Goal: Task Accomplishment & Management: Complete application form

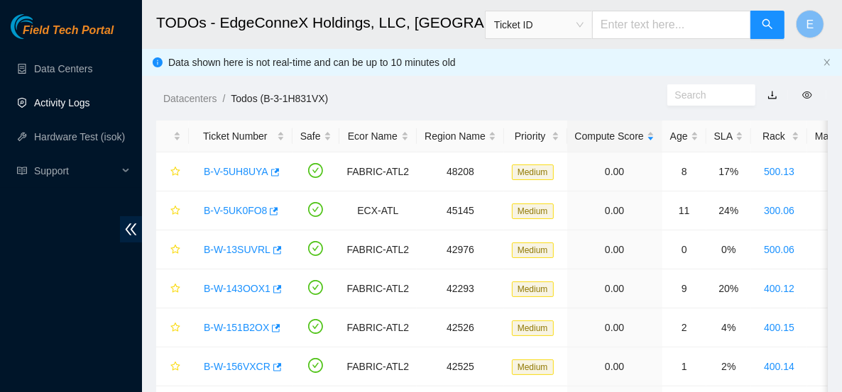
click at [80, 109] on link "Activity Logs" at bounding box center [62, 102] width 56 height 11
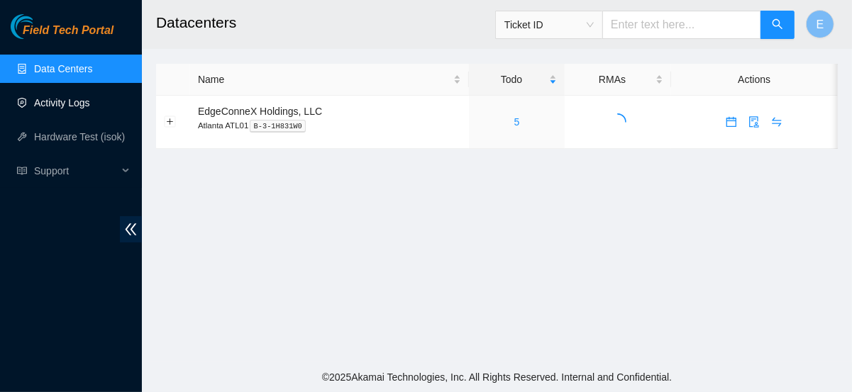
click at [79, 107] on link "Activity Logs" at bounding box center [62, 102] width 56 height 11
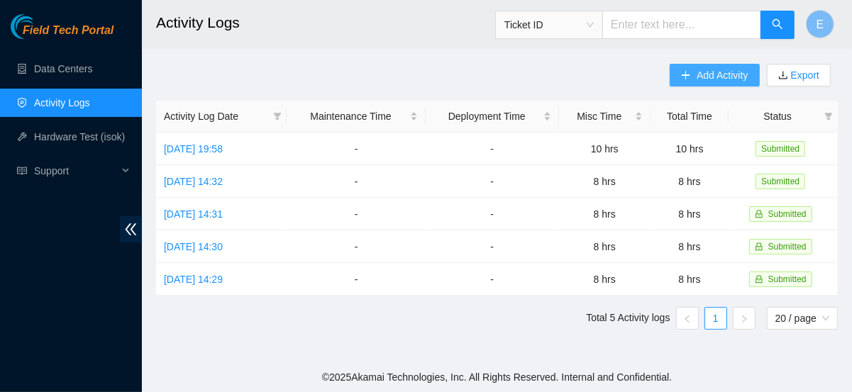
click at [681, 81] on button "Add Activity" at bounding box center [714, 75] width 89 height 23
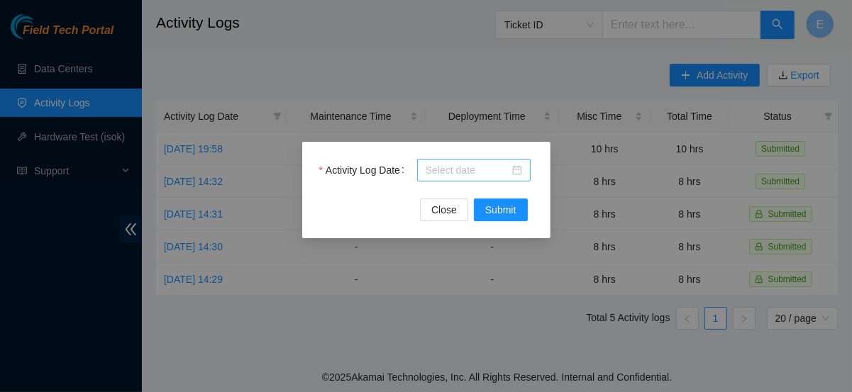
click at [458, 168] on body "Field Tech Portal Data Centers Activity Logs Hardware Test (isok) Support Activ…" at bounding box center [426, 196] width 852 height 392
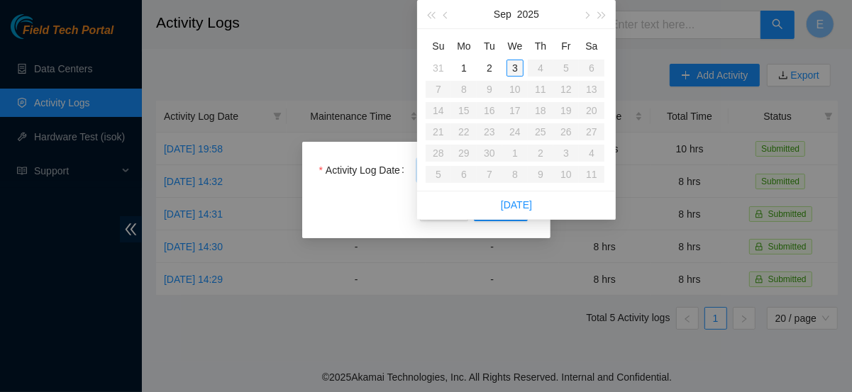
type input "[DATE]"
click at [509, 67] on div "3" at bounding box center [515, 68] width 17 height 17
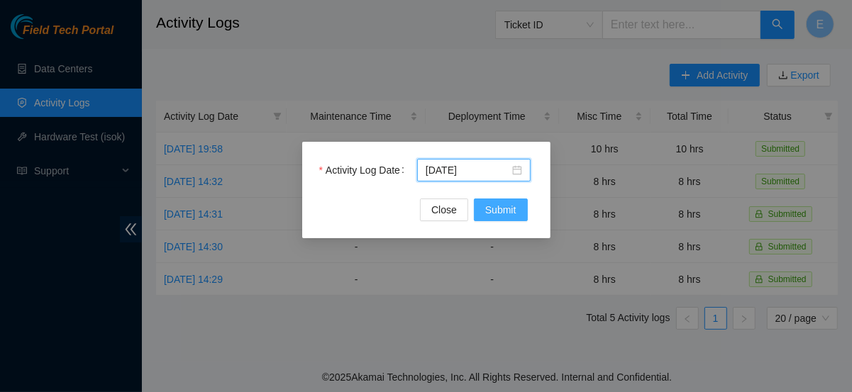
click at [515, 212] on span "Submit" at bounding box center [500, 210] width 31 height 16
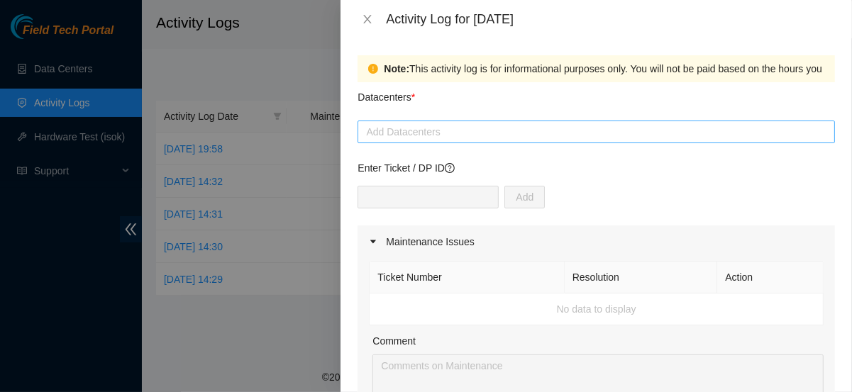
click at [437, 131] on div at bounding box center [596, 131] width 470 height 17
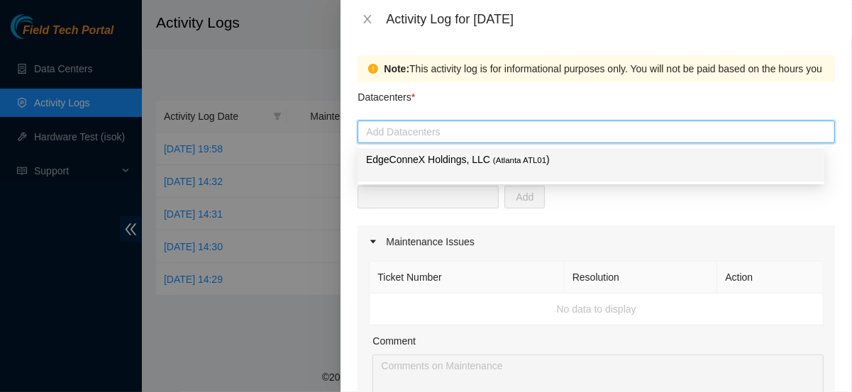
click at [437, 163] on p "EdgeConneX Holdings, LLC ( Atlanta ATL01 )" at bounding box center [591, 160] width 450 height 16
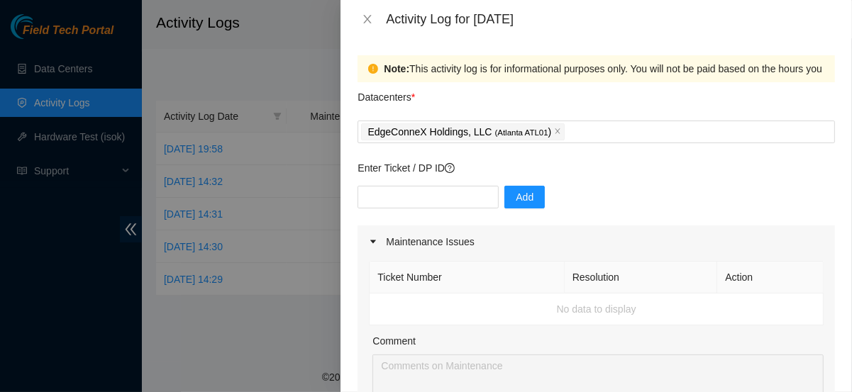
click at [588, 204] on div "Add" at bounding box center [597, 206] width 478 height 40
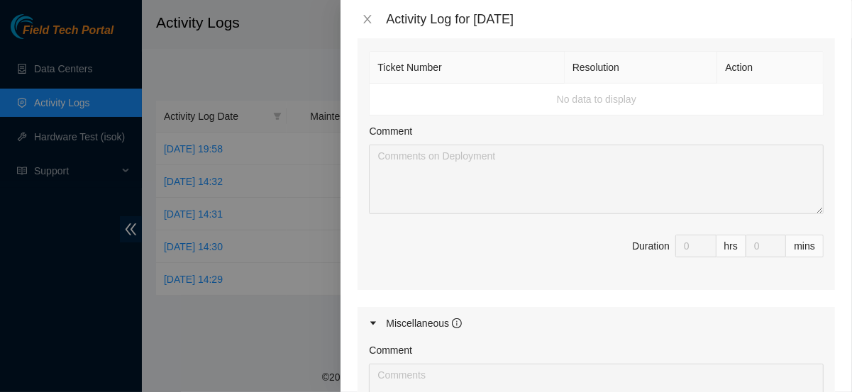
scroll to position [760, 0]
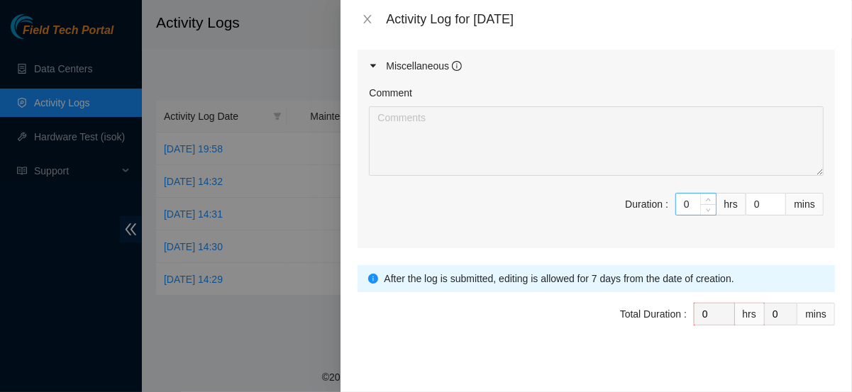
click at [683, 202] on input "0" at bounding box center [696, 204] width 40 height 21
type input "1"
type input "10"
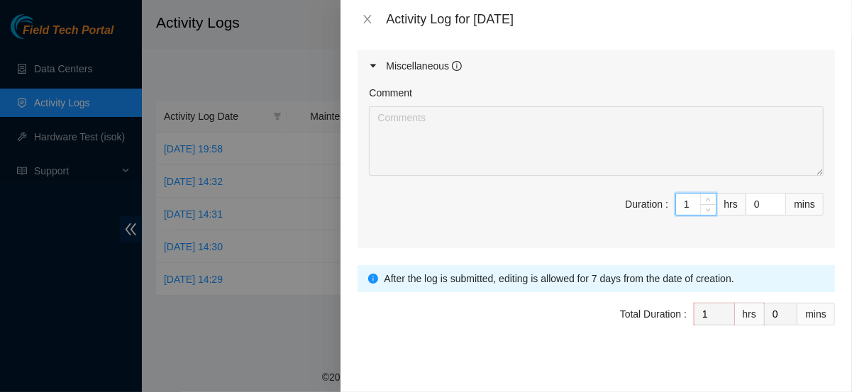
type input "10"
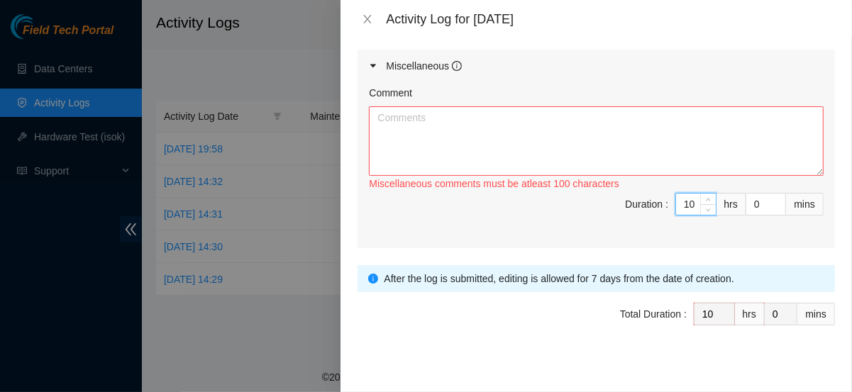
type input "10"
click at [568, 124] on textarea "Comment" at bounding box center [596, 141] width 455 height 70
type textarea "s"
click at [436, 122] on textarea "Scan Optics" at bounding box center [596, 141] width 455 height 70
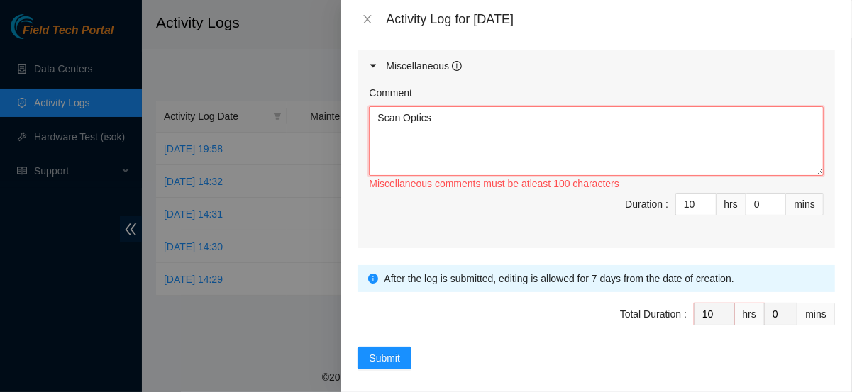
click at [399, 110] on textarea "Scan Optics" at bounding box center [596, 141] width 455 height 70
click at [378, 113] on textarea "Scan Optics" at bounding box center [596, 141] width 455 height 70
click at [441, 115] on textarea "Scan Optics" at bounding box center [596, 141] width 455 height 70
click at [351, 35] on div "Activity Log for 03-09-2025" at bounding box center [597, 19] width 512 height 38
click at [424, 125] on textarea "Scan Optics" at bounding box center [596, 141] width 455 height 70
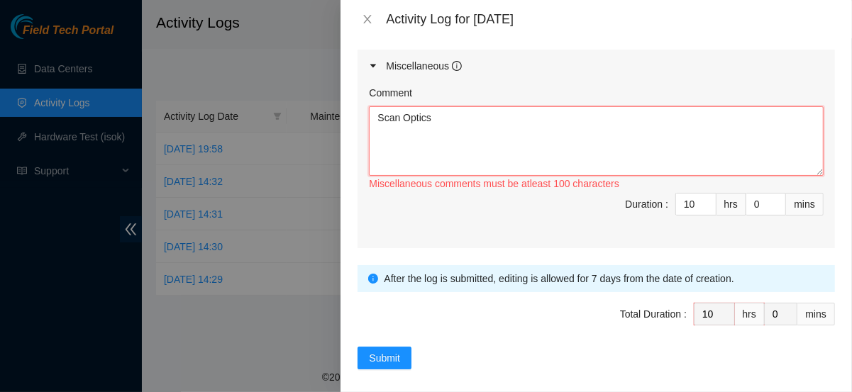
click at [442, 115] on textarea "Scan Optics" at bounding box center [596, 141] width 455 height 70
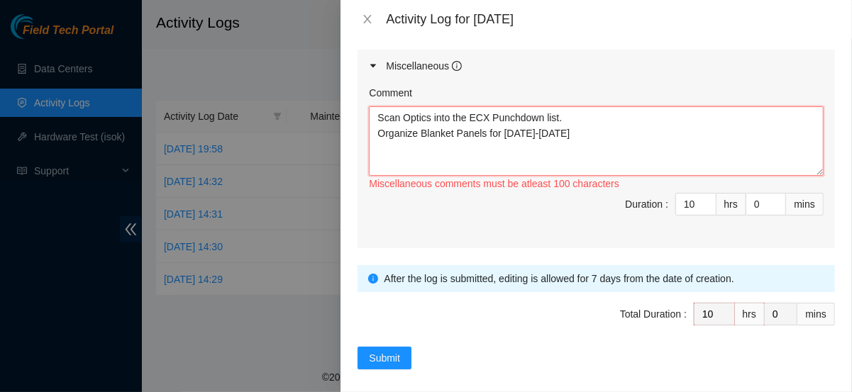
click at [375, 131] on textarea "Scan Optics into the ECX Punchdown list. Organize Blanket Panels for 1100-1200" at bounding box center [596, 141] width 455 height 70
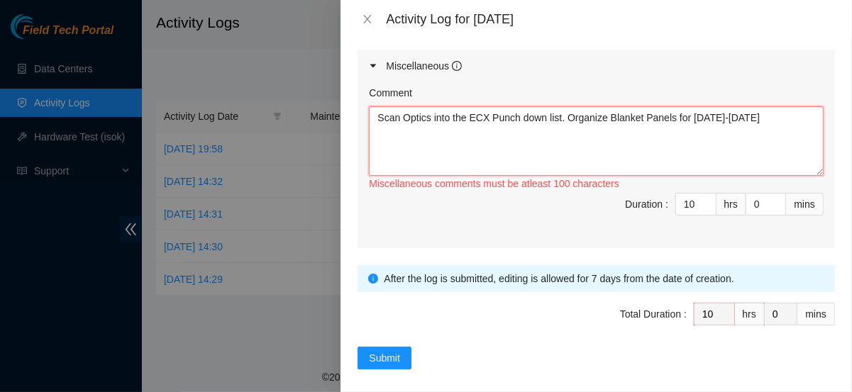
click at [744, 113] on textarea "Scan Optics into the ECX Punch down list. Organize Blanket Panels for 1100-1200" at bounding box center [596, 141] width 455 height 70
click at [417, 131] on textarea "Scan Optics into the ECX Punch down list. Organize Blanket Panels for 1100-1200…" at bounding box center [596, 141] width 455 height 70
click at [467, 131] on textarea "Scan Optics into the ECX Punch down list. Organize Blanket Panels for 1100-1200…" at bounding box center [596, 141] width 455 height 70
click at [401, 112] on textarea "Scan Optics into the ECX Punch down list. Organize Blanket Panels for 1100-1200…" at bounding box center [596, 141] width 455 height 70
click at [482, 124] on textarea "Scan Optics into the ECX Punch down list. Organize Blanket Panels for 1100-1200…" at bounding box center [596, 141] width 455 height 70
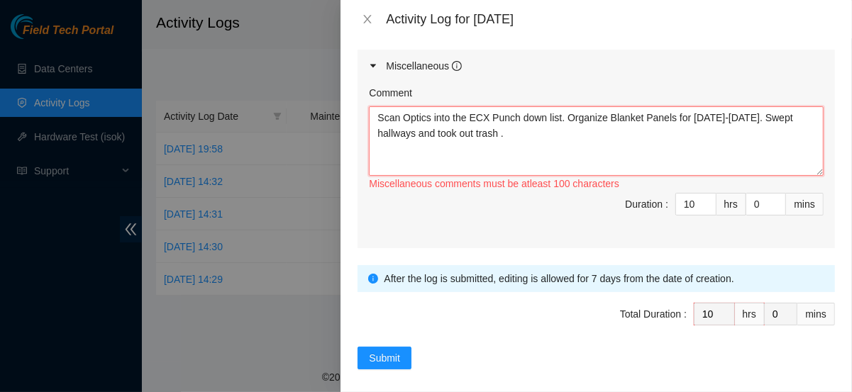
click at [802, 116] on textarea "Scan Optics into the ECX Punch down list. Organize Blanket Panels for 1100-1200…" at bounding box center [596, 141] width 455 height 70
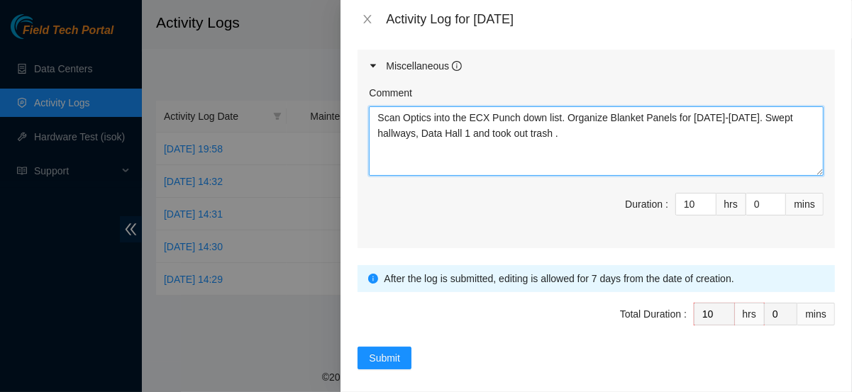
click at [575, 124] on textarea "Scan Optics into the ECX Punch down list. Organize Blanket Panels for 1100-1200…" at bounding box center [596, 141] width 455 height 70
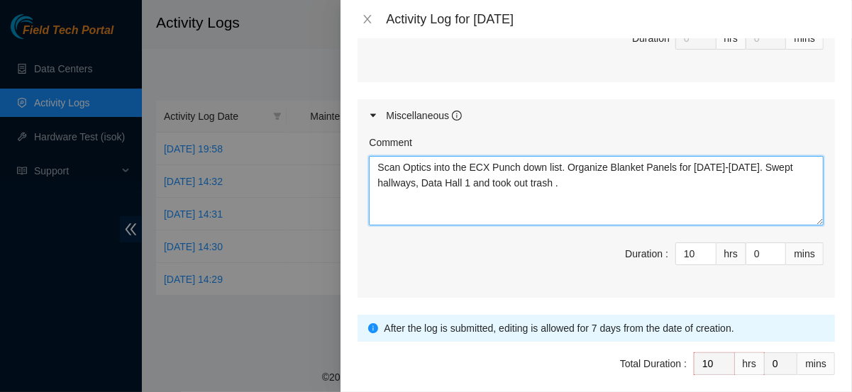
scroll to position [766, 0]
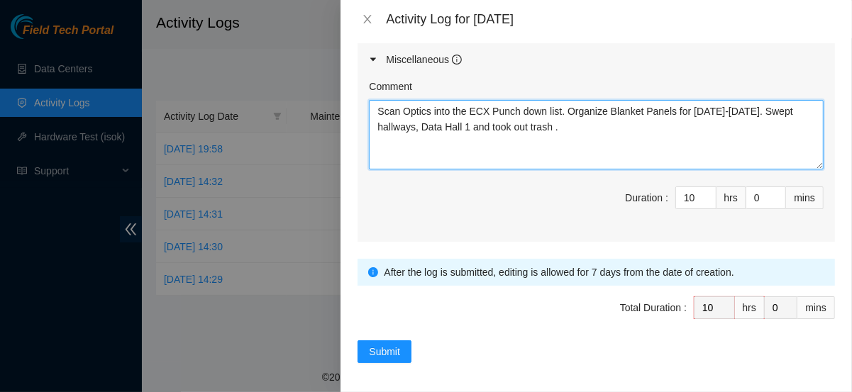
drag, startPoint x: 548, startPoint y: 123, endPoint x: 375, endPoint y: 90, distance: 176.3
click at [375, 90] on div "Comment Scan Optics into the ECX Punch down list. Organize Blanket Panels for 1…" at bounding box center [596, 124] width 455 height 91
click at [609, 138] on textarea "Scan Optics into the ECX Punch down list. Organize Blanket Panels for 1100-1200…" at bounding box center [596, 135] width 455 height 70
click at [400, 105] on textarea "Scan Optics into the ECX Punch down list. Organize Blanket Panels for 1100-1200…" at bounding box center [596, 135] width 455 height 70
paste textarea "CWDM"
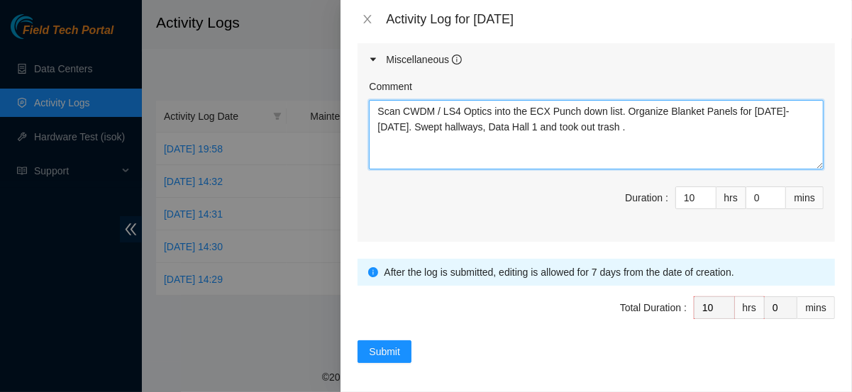
click at [588, 133] on textarea "Scan CWDM / LS4 Optics into the ECX Punch down list. Organize Blanket Panels fo…" at bounding box center [596, 135] width 455 height 70
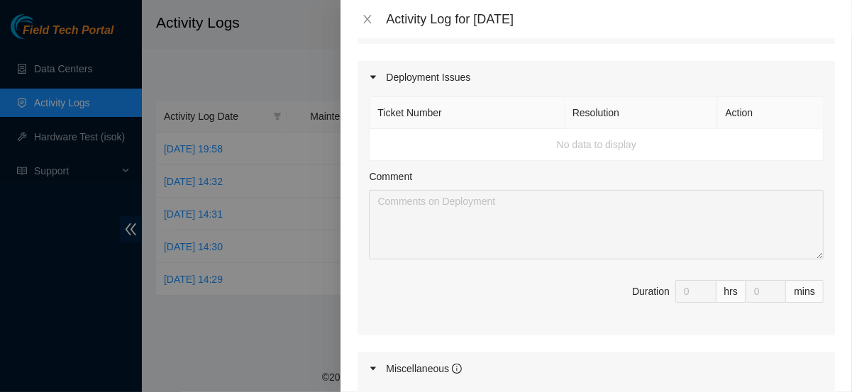
scroll to position [458, 0]
type textarea "Scan CWDM / LS4 Optics into the ECX Punch down list. Organize Blanket Panels fo…"
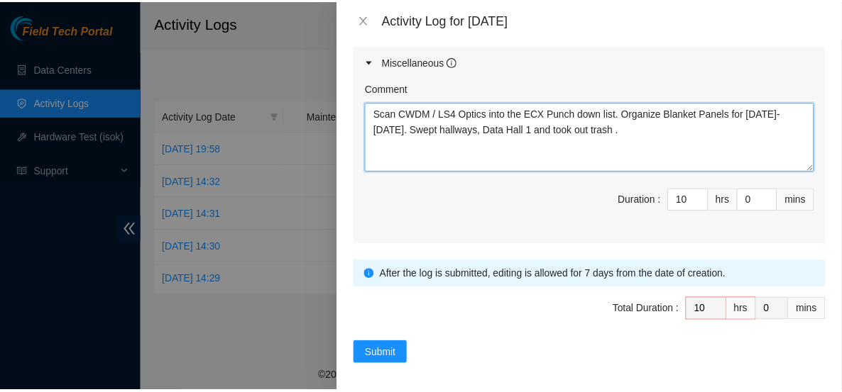
scroll to position [766, 0]
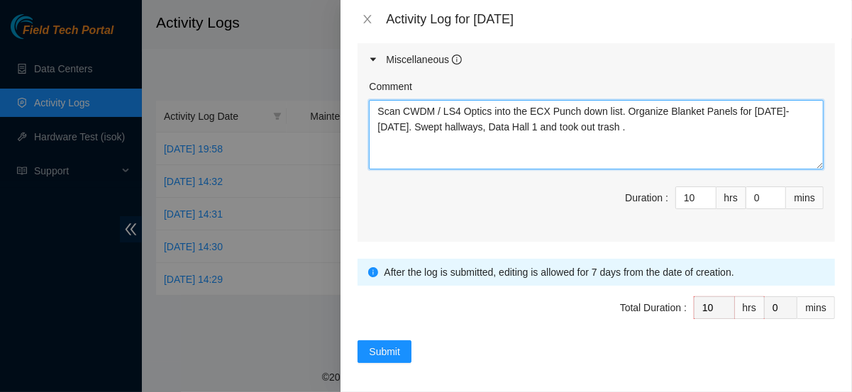
drag, startPoint x: 600, startPoint y: 124, endPoint x: 365, endPoint y: 104, distance: 235.8
click at [365, 104] on div "Comment Scan CWDM / LS4 Optics into the ECX Punch down list. Organize Blanket P…" at bounding box center [597, 159] width 478 height 166
click at [602, 141] on textarea "Scan CWDM / LS4 Optics into the ECX Punch down list. Organize Blanket Panels fo…" at bounding box center [596, 135] width 455 height 70
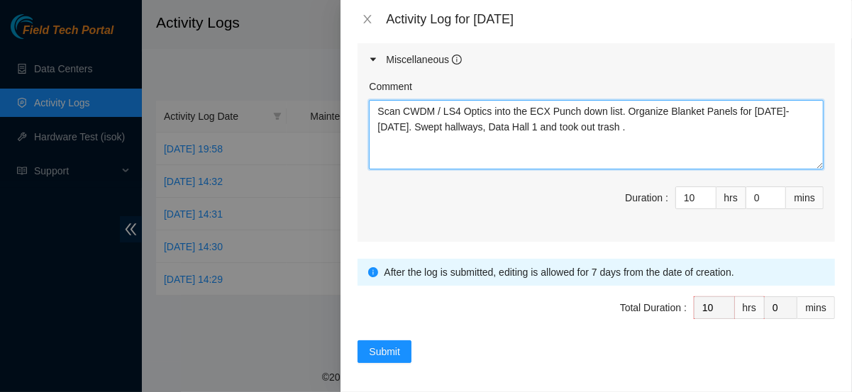
click at [602, 141] on textarea "Scan CWDM / LS4 Optics into the ECX Punch down list. Organize Blanket Panels fo…" at bounding box center [596, 135] width 455 height 70
click at [639, 131] on textarea "Scan CWDM / LS4 Optics into the ECX Punch down list. Organize Blanket Panels fo…" at bounding box center [596, 135] width 455 height 70
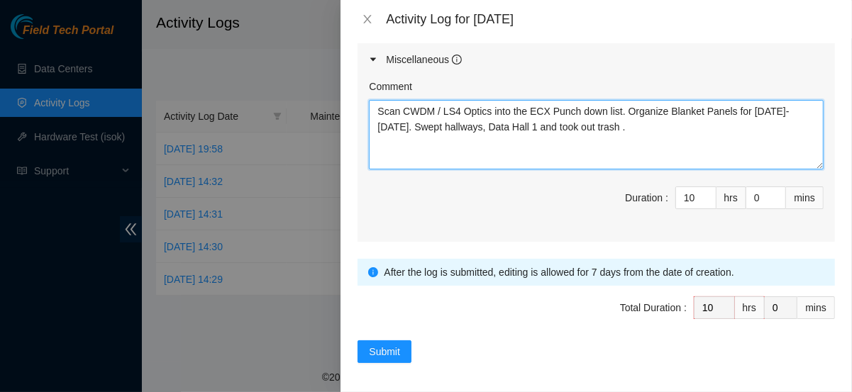
click at [639, 131] on textarea "Scan CWDM / LS4 Optics into the ECX Punch down list. Organize Blanket Panels fo…" at bounding box center [596, 135] width 455 height 70
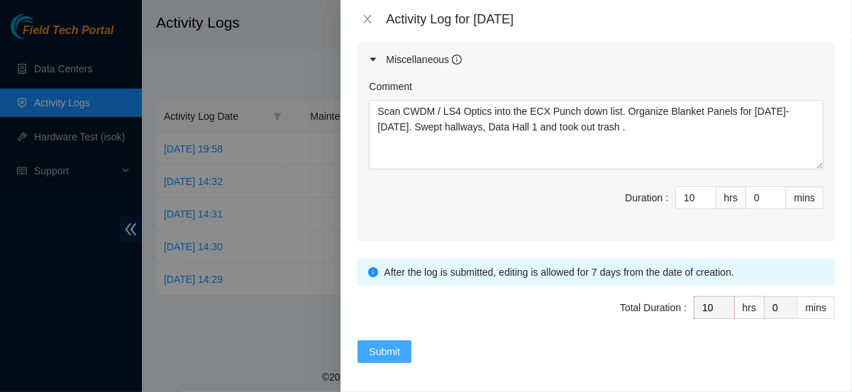
click at [365, 341] on button "Submit" at bounding box center [385, 352] width 54 height 23
